Goal: Transaction & Acquisition: Download file/media

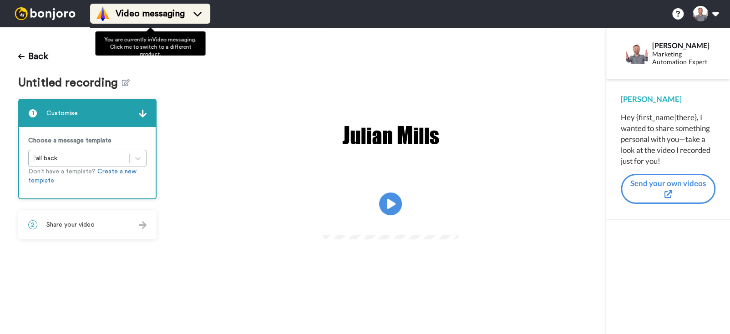
click at [152, 15] on span "Video messaging" at bounding box center [150, 13] width 69 height 13
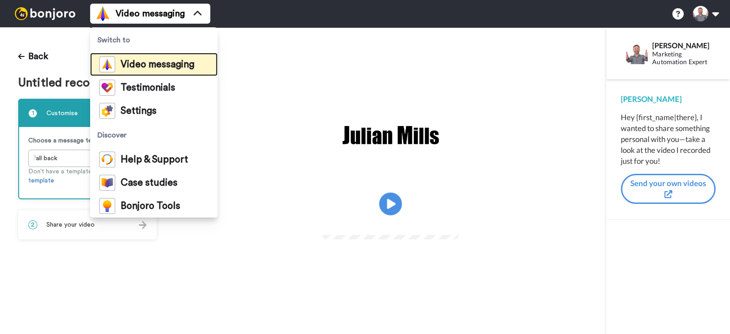
click at [137, 53] on li "Video messaging" at bounding box center [153, 64] width 127 height 23
drag, startPoint x: 139, startPoint y: 65, endPoint x: 143, endPoint y: 70, distance: 6.8
click at [140, 65] on span "Video messaging" at bounding box center [158, 64] width 74 height 9
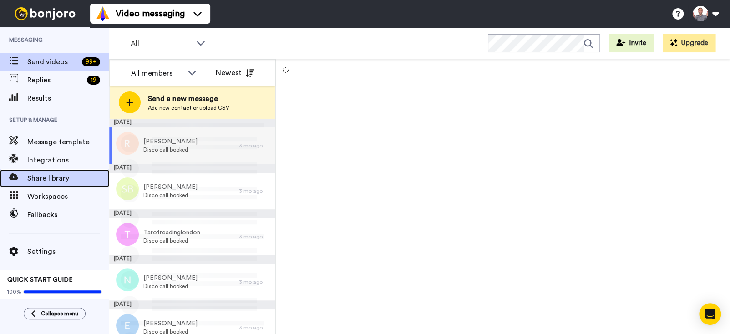
click at [41, 181] on span "Share library" at bounding box center [68, 178] width 82 height 11
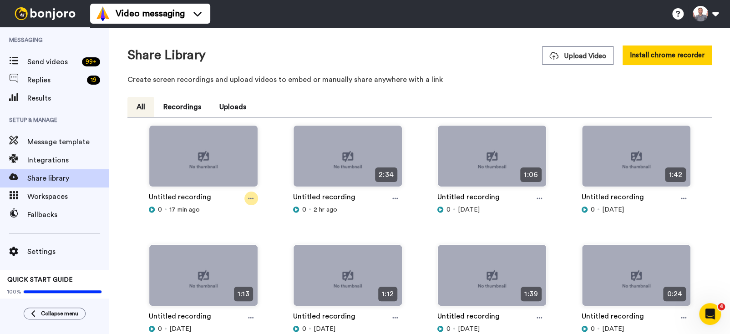
click at [249, 198] on icon at bounding box center [251, 198] width 5 height 1
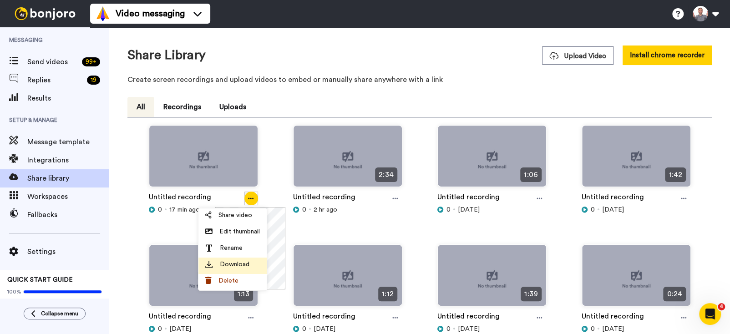
click at [241, 267] on span "Download" at bounding box center [235, 264] width 30 height 9
